Goal: Task Accomplishment & Management: Manage account settings

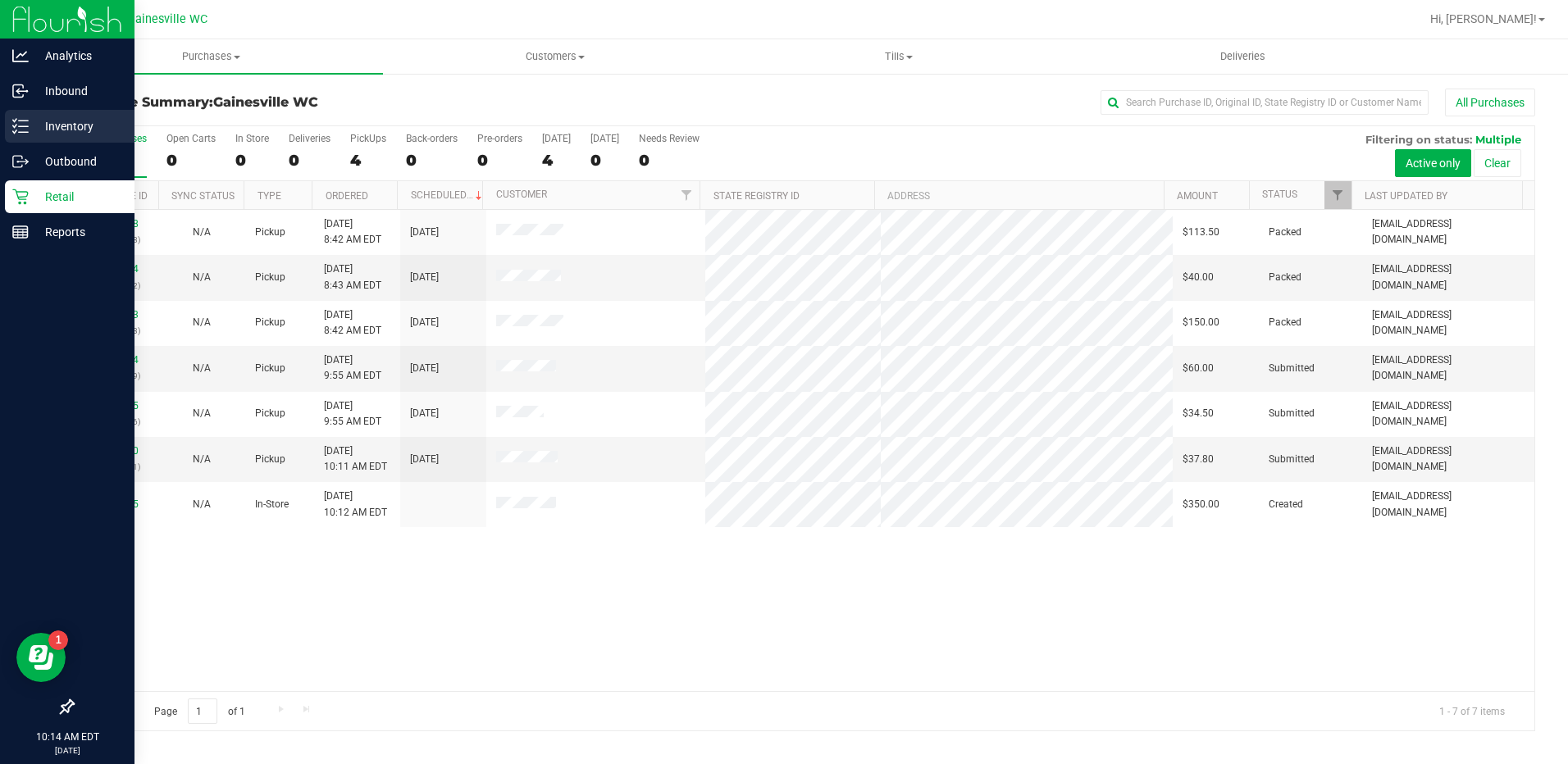
click at [96, 127] on p "Inventory" at bounding box center [78, 126] width 98 height 20
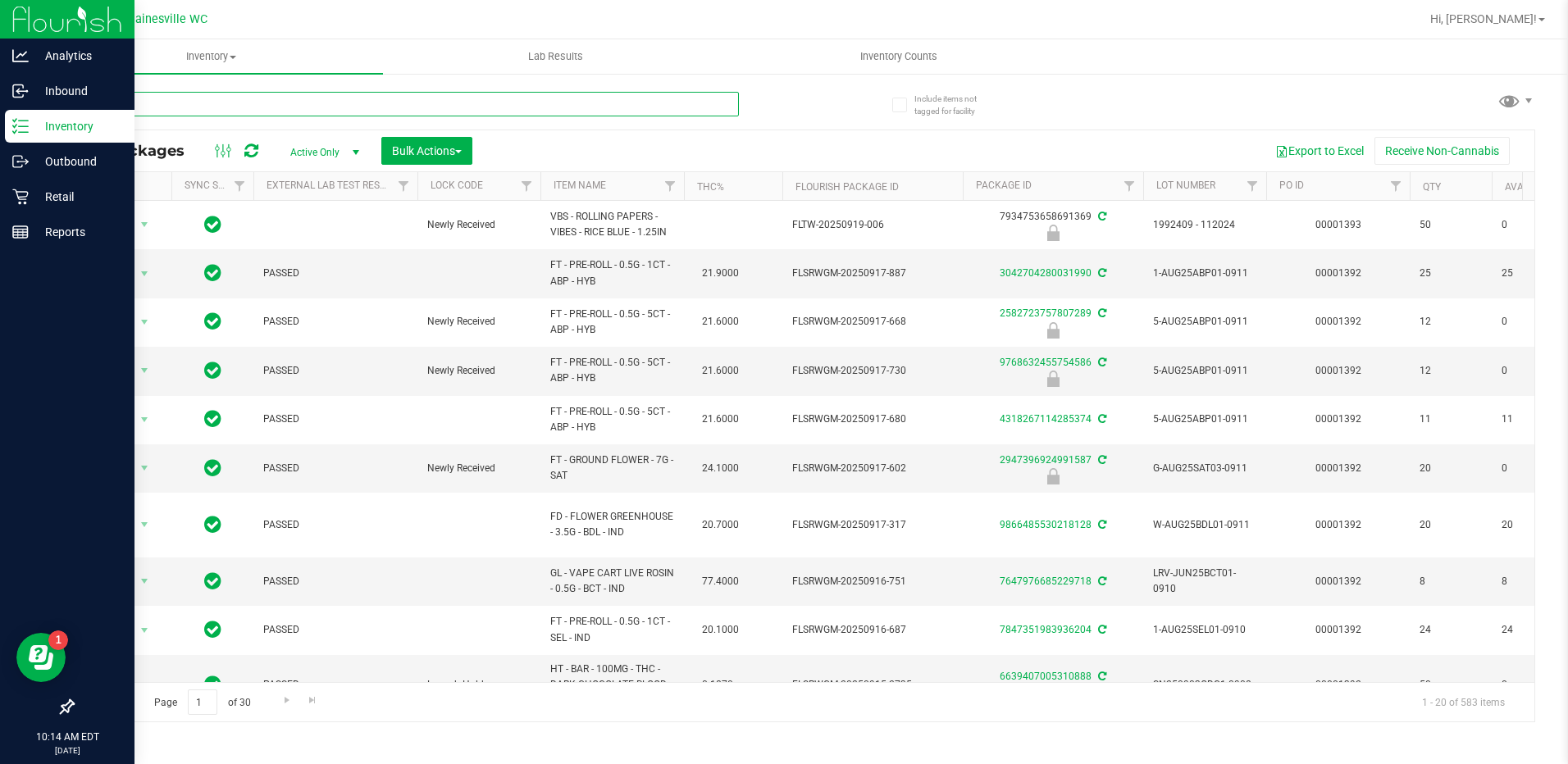
click at [249, 115] on input "text" at bounding box center [406, 104] width 667 height 25
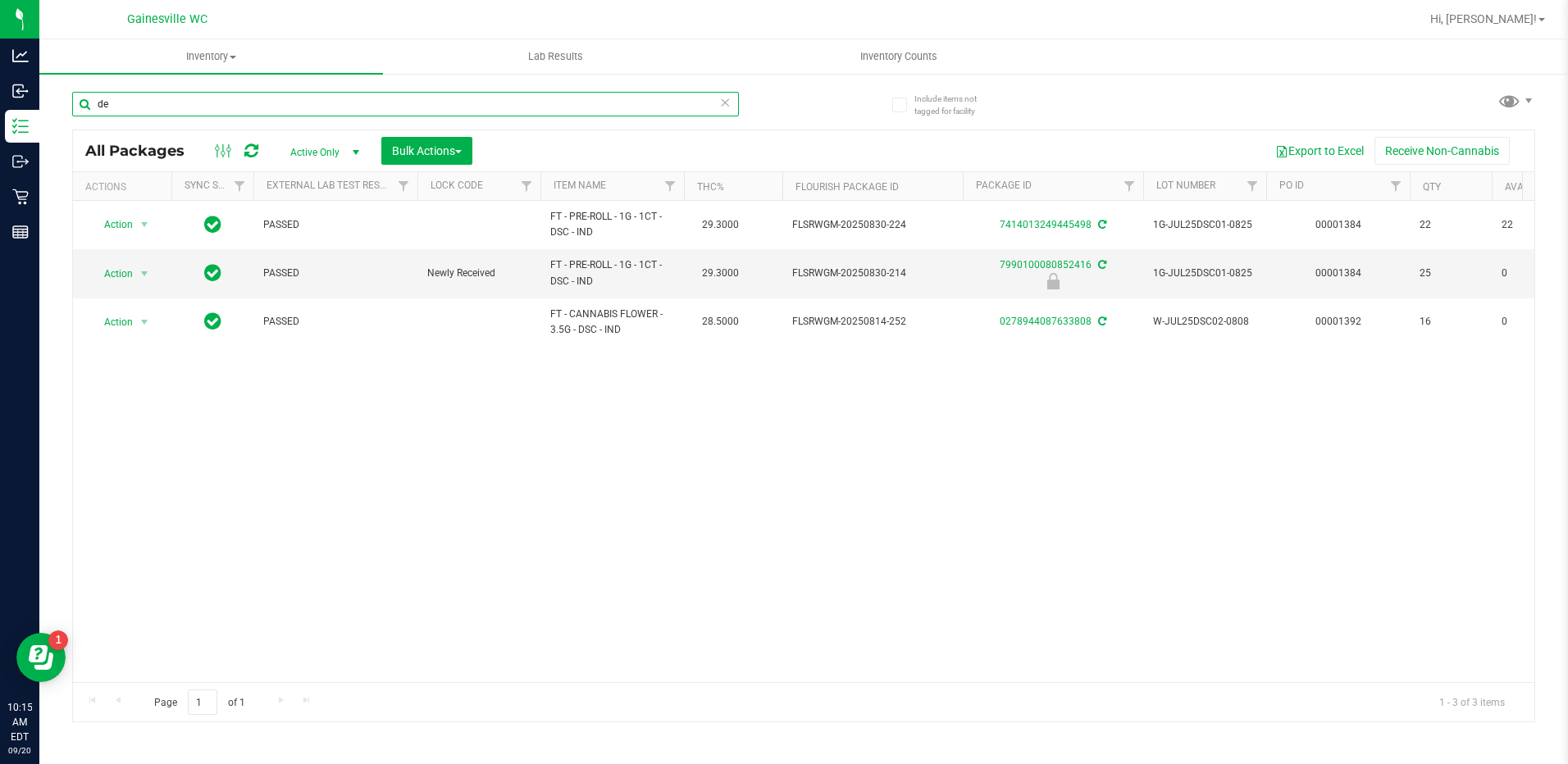
type input "d"
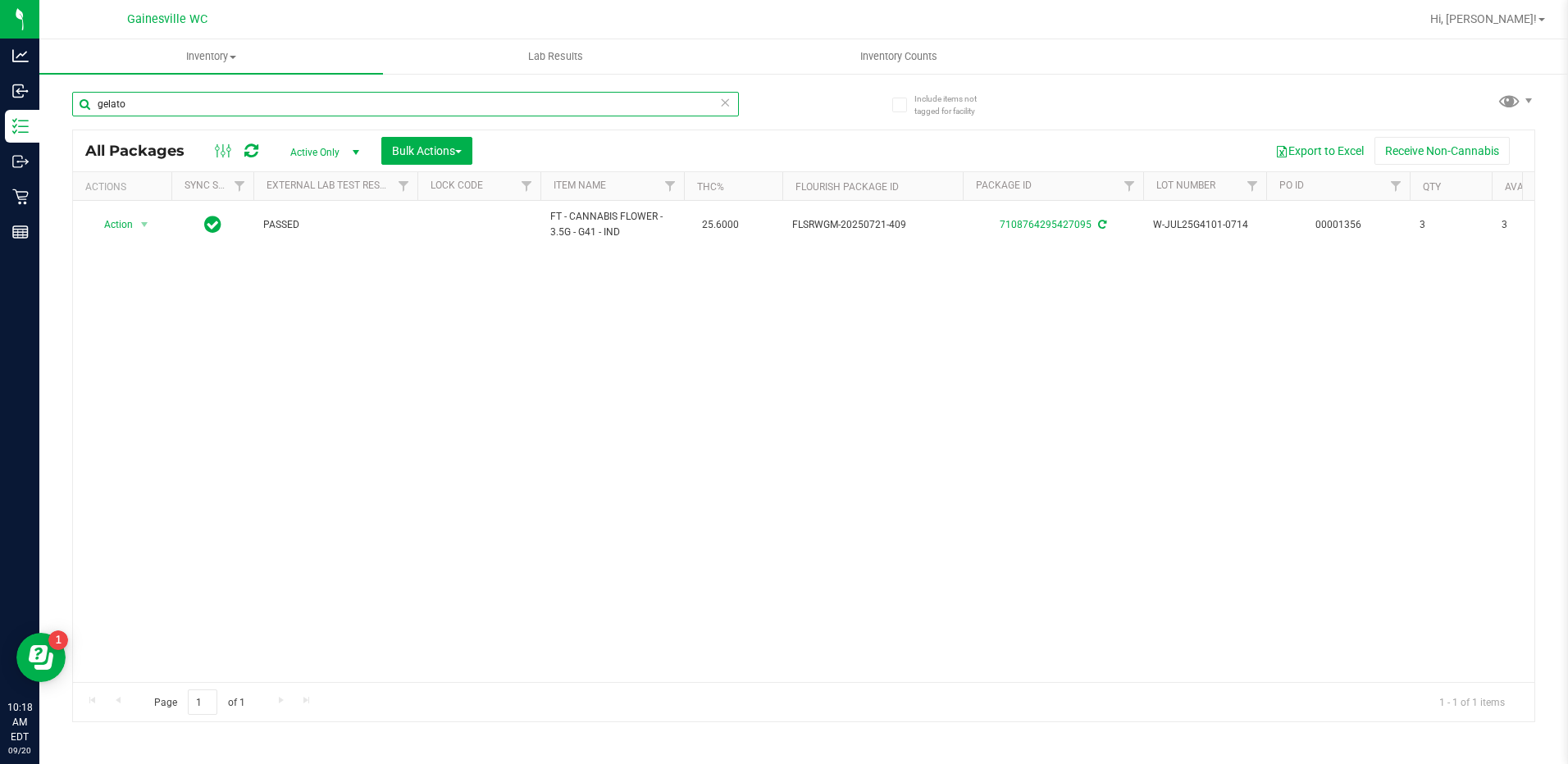
drag, startPoint x: 147, startPoint y: 94, endPoint x: 96, endPoint y: 94, distance: 51.0
click at [96, 94] on input "gelato" at bounding box center [406, 104] width 667 height 25
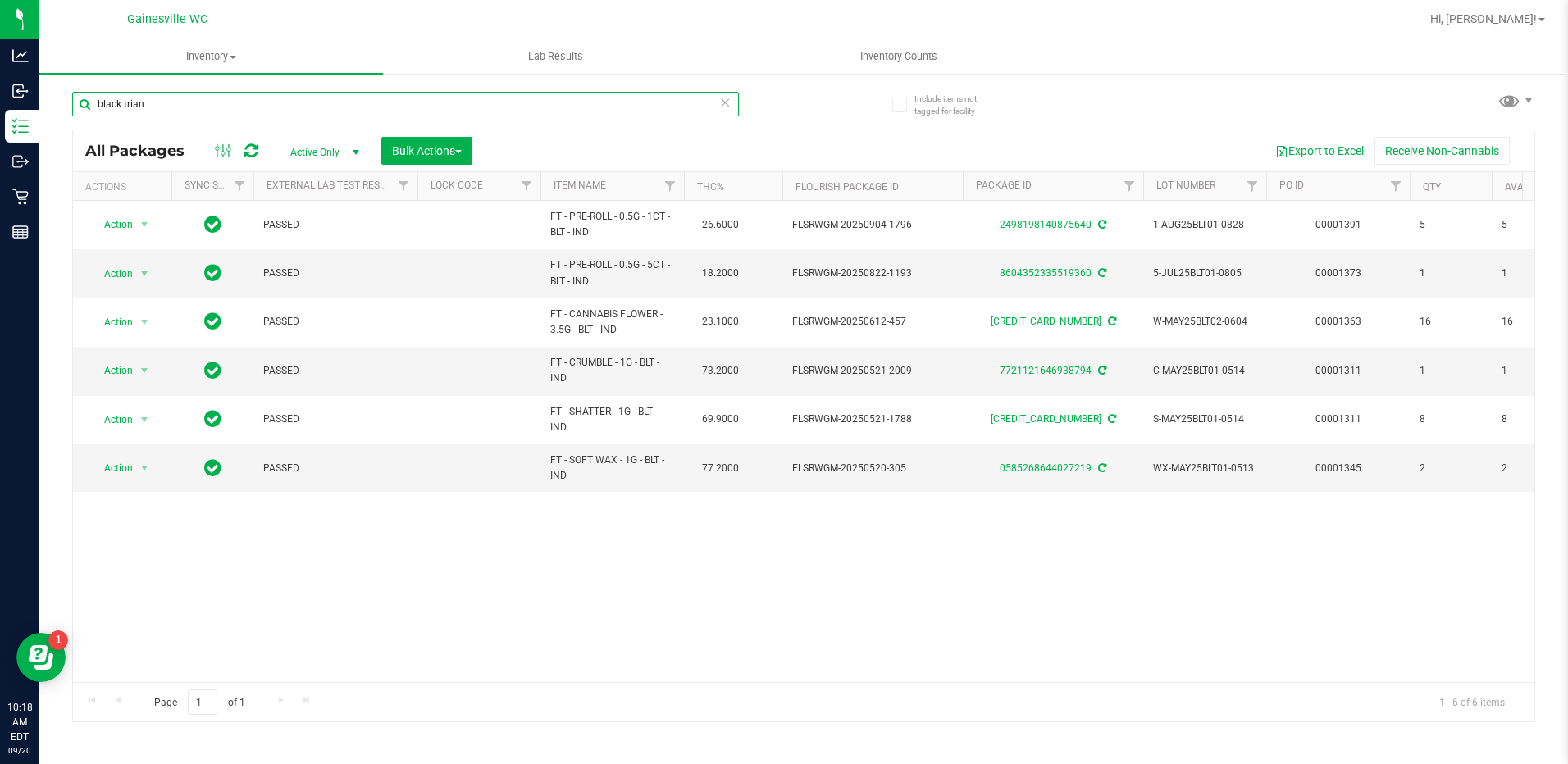
type input "black trian"
drag, startPoint x: 189, startPoint y: 106, endPoint x: -3, endPoint y: 101, distance: 192.1
click at [0, 101] on html "Analytics Inbound Inventory Outbound Retail Reports 10:26 AM EDT [DATE] 09/20 G…" at bounding box center [784, 382] width 1568 height 764
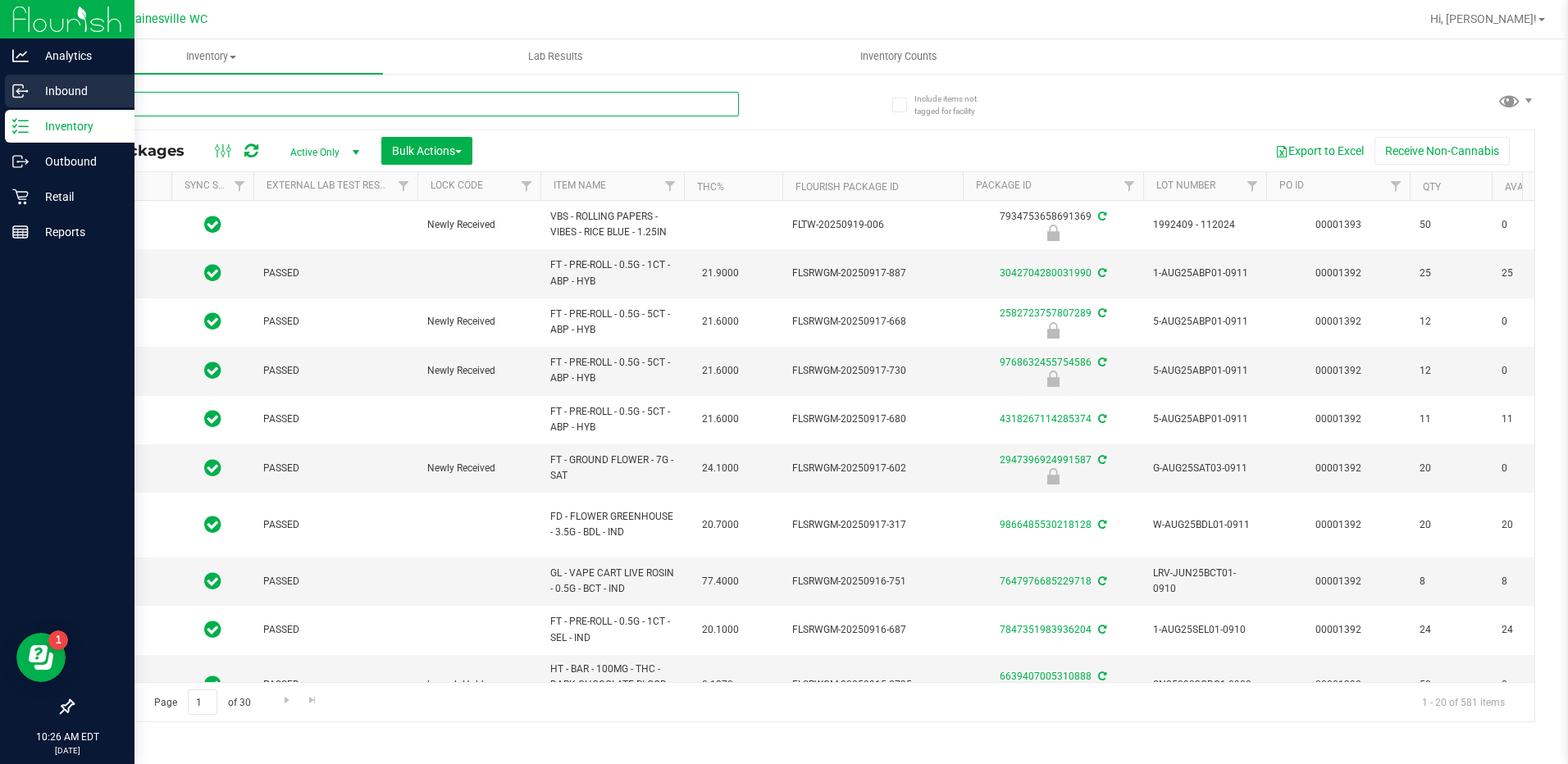
type input "[DATE]"
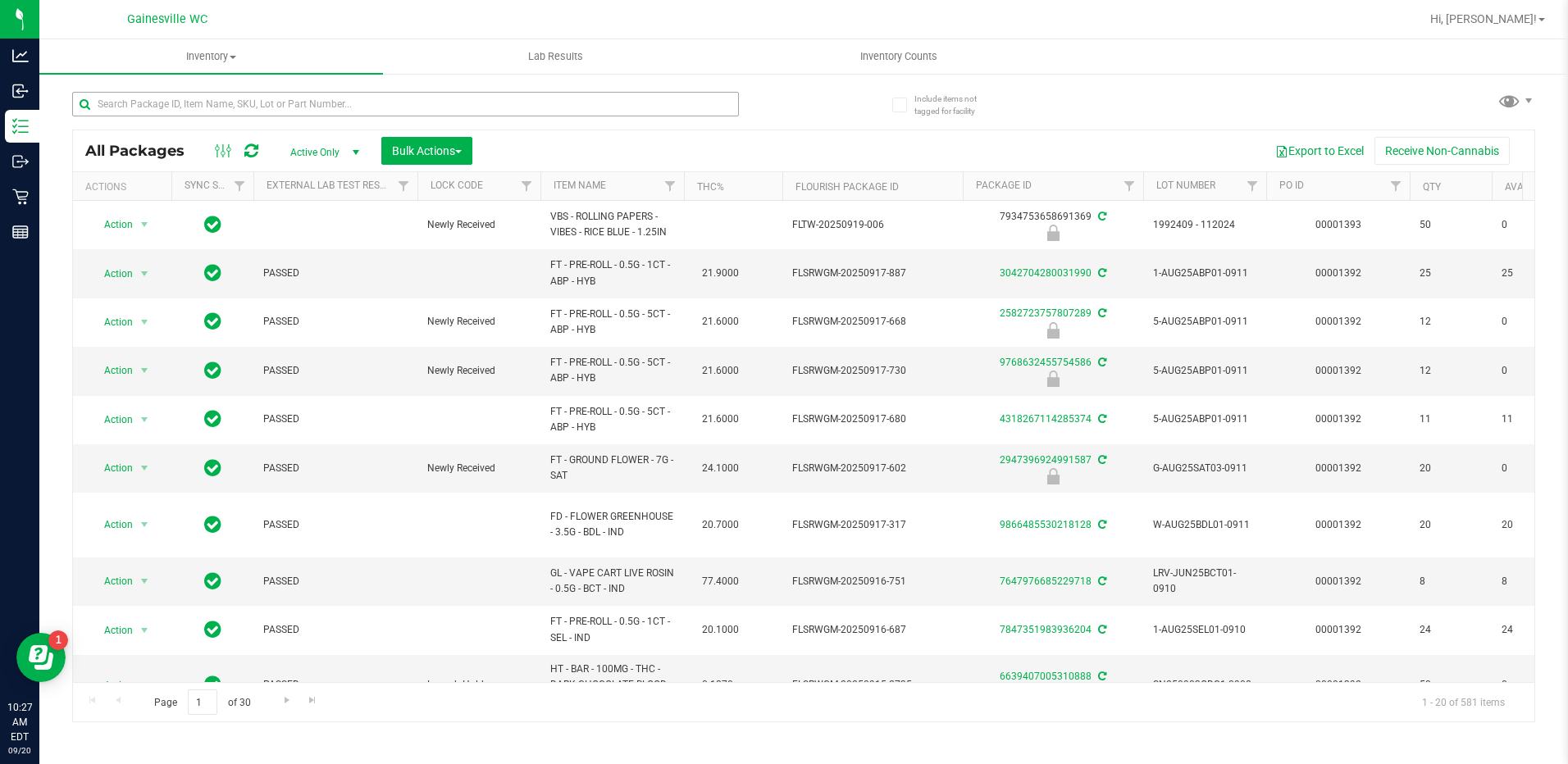
click at [164, 117] on div at bounding box center [406, 111] width 667 height 38
click at [166, 107] on input "text" at bounding box center [406, 104] width 667 height 25
click at [143, 100] on input "text" at bounding box center [406, 104] width 667 height 25
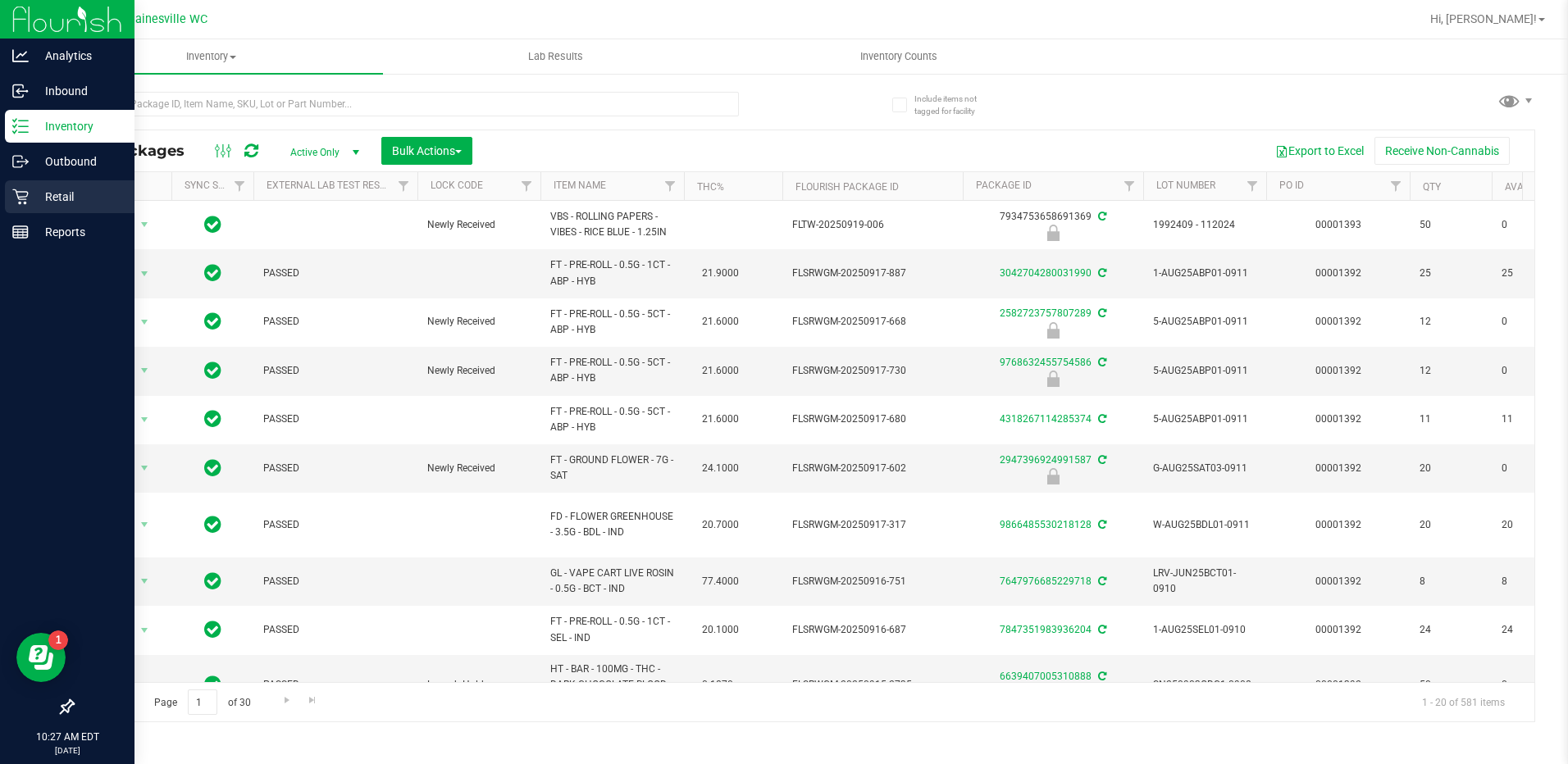
click at [61, 195] on p "Retail" at bounding box center [78, 196] width 98 height 20
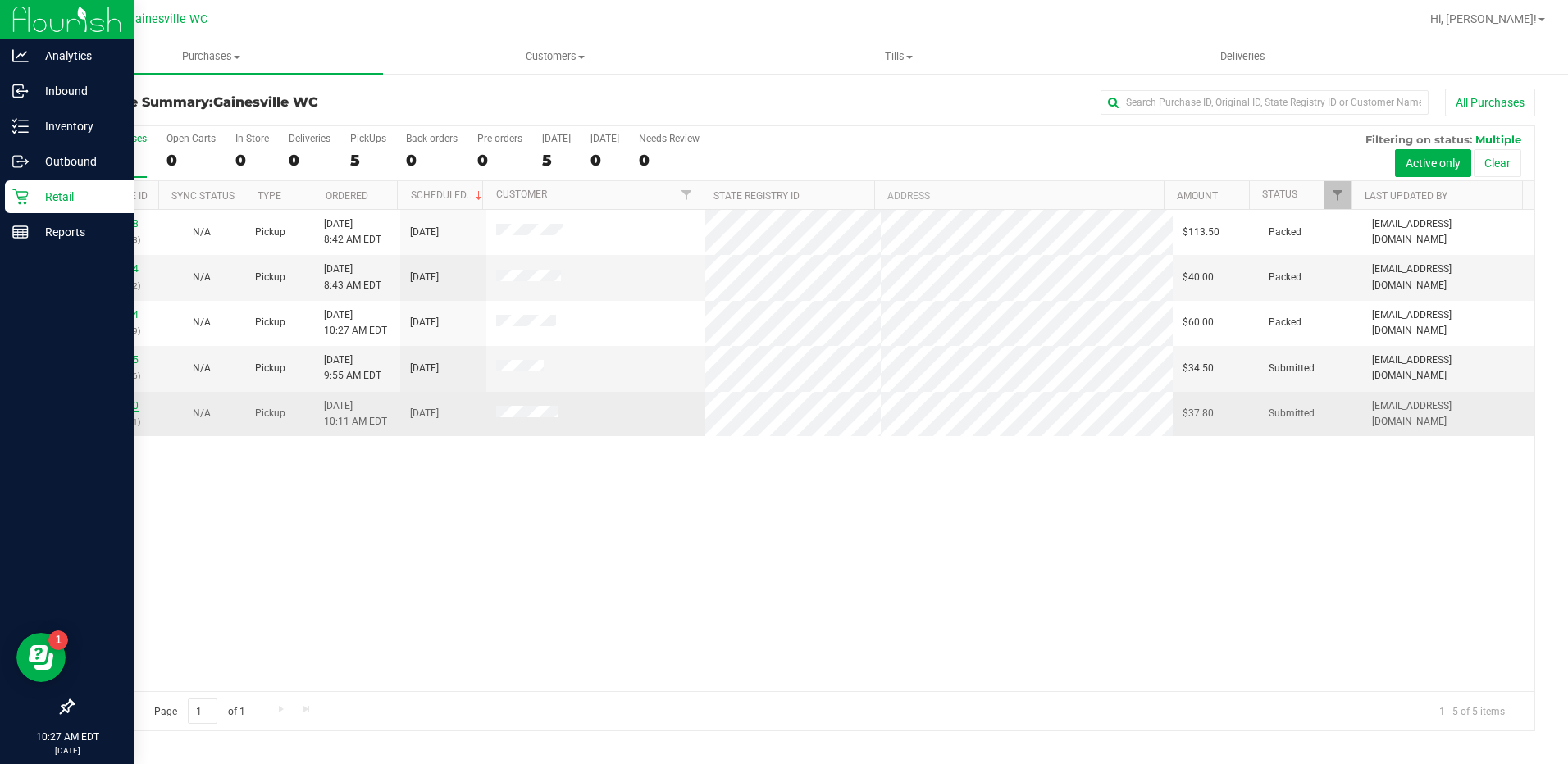
click at [115, 403] on link "11978570" at bounding box center [116, 405] width 46 height 11
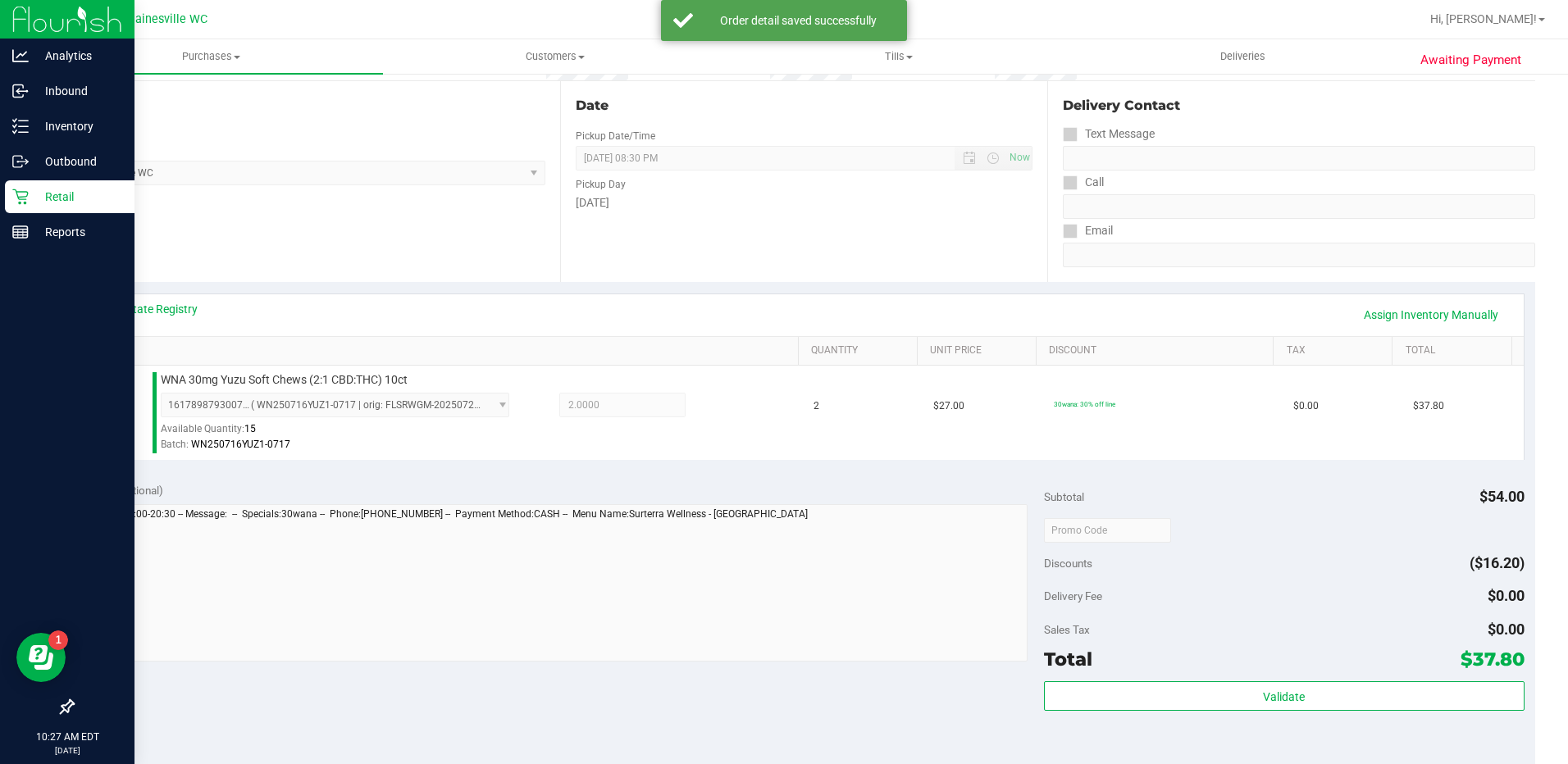
scroll to position [410, 0]
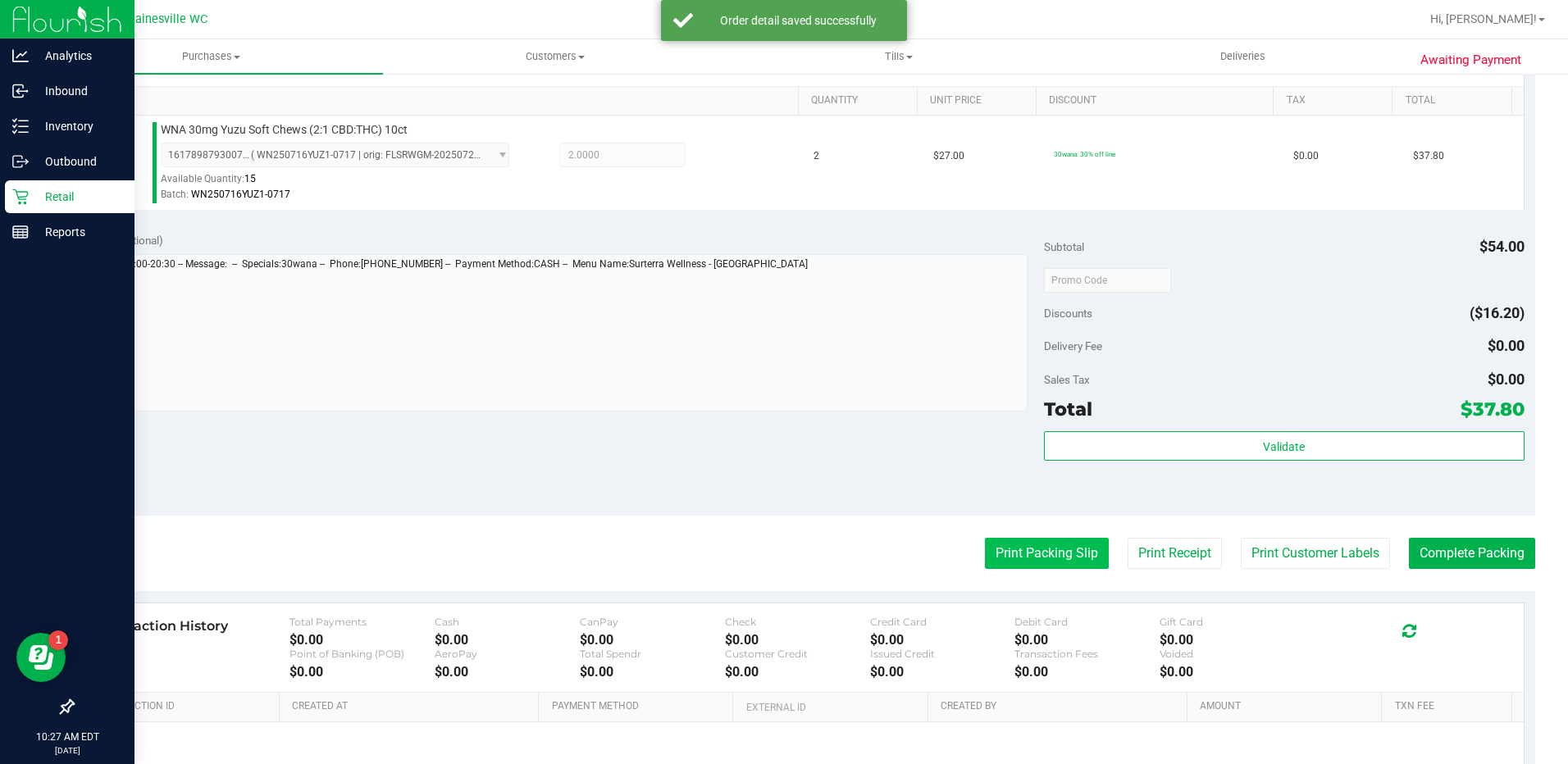
click at [987, 552] on button "Print Packing Slip" at bounding box center [1046, 553] width 124 height 32
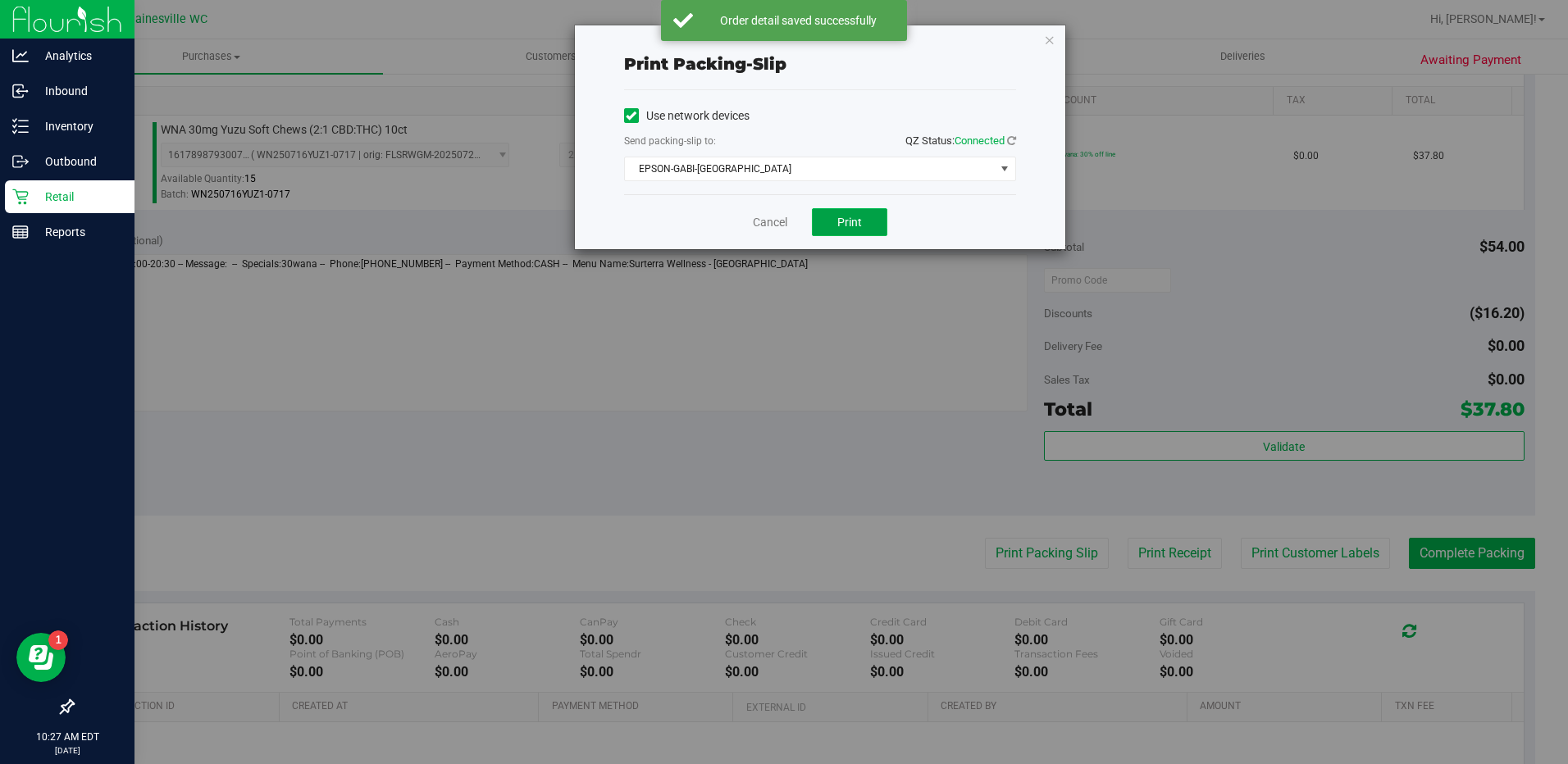
click at [835, 223] on button "Print" at bounding box center [850, 222] width 75 height 28
click at [759, 221] on link "Cancel" at bounding box center [769, 223] width 34 height 17
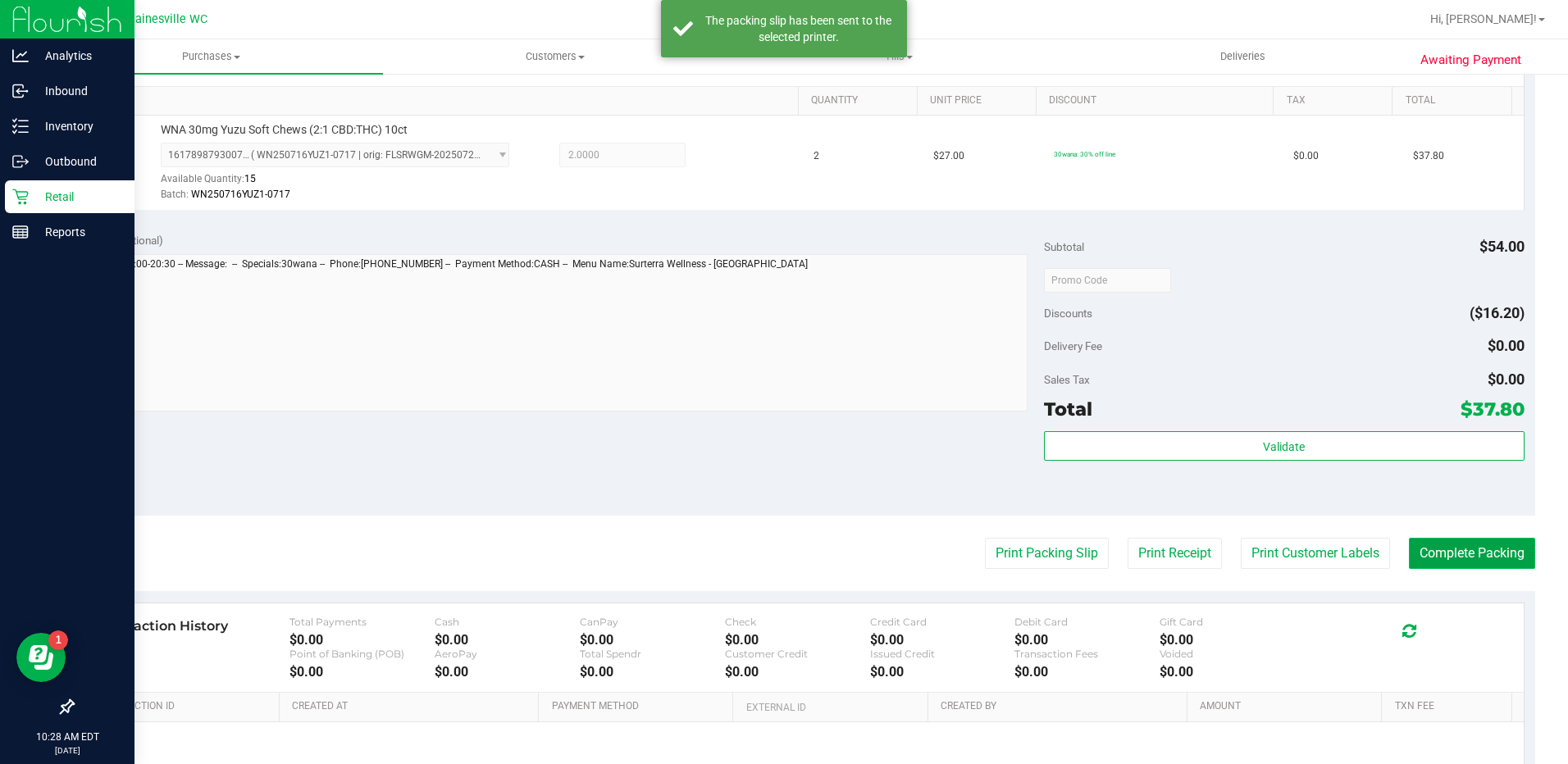
click at [1453, 566] on button "Complete Packing" at bounding box center [1472, 553] width 126 height 32
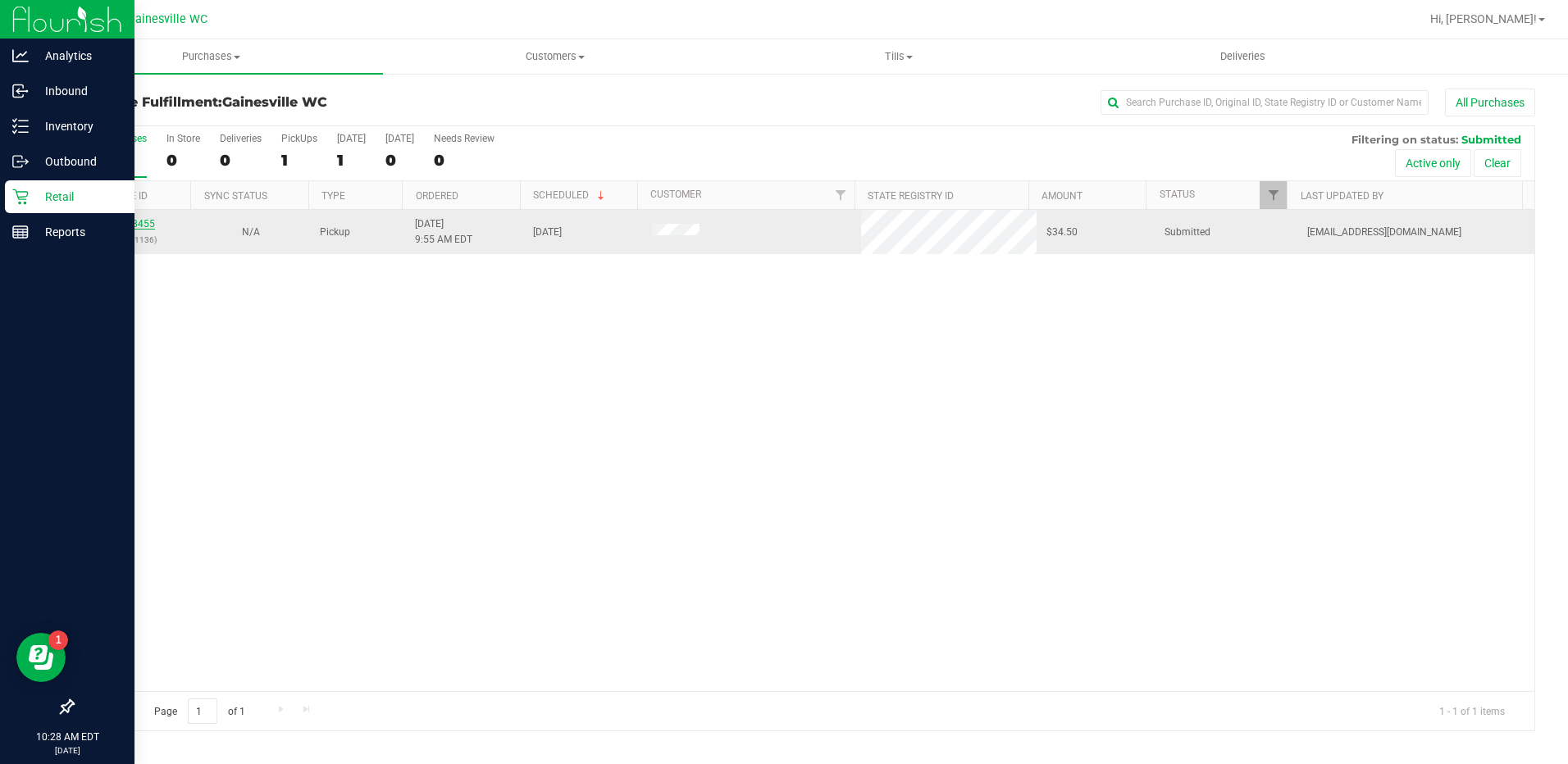
click at [114, 223] on link "11978455" at bounding box center [132, 223] width 46 height 11
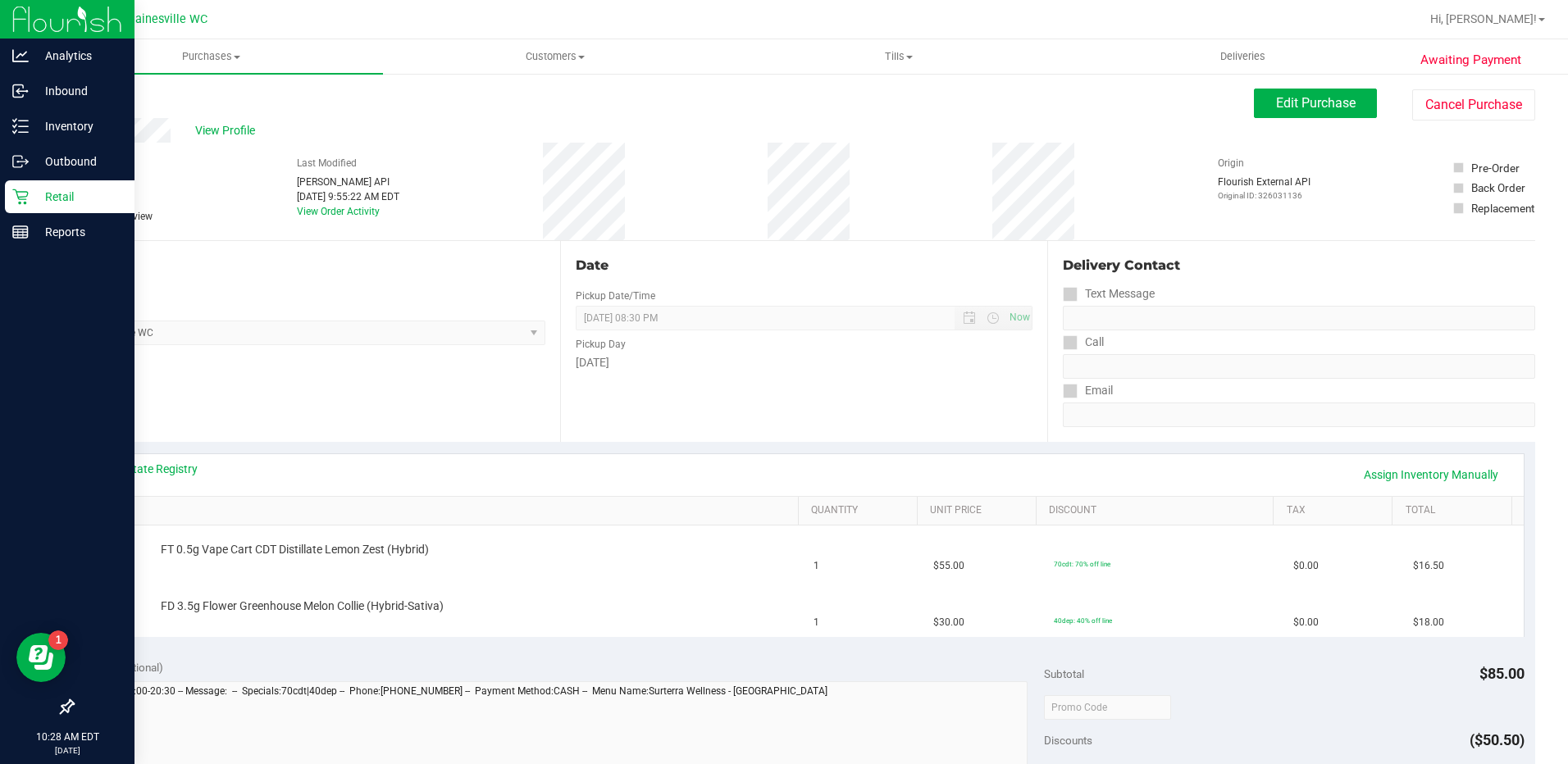
click at [44, 197] on p "Retail" at bounding box center [78, 196] width 98 height 20
